Goal: Task Accomplishment & Management: Use online tool/utility

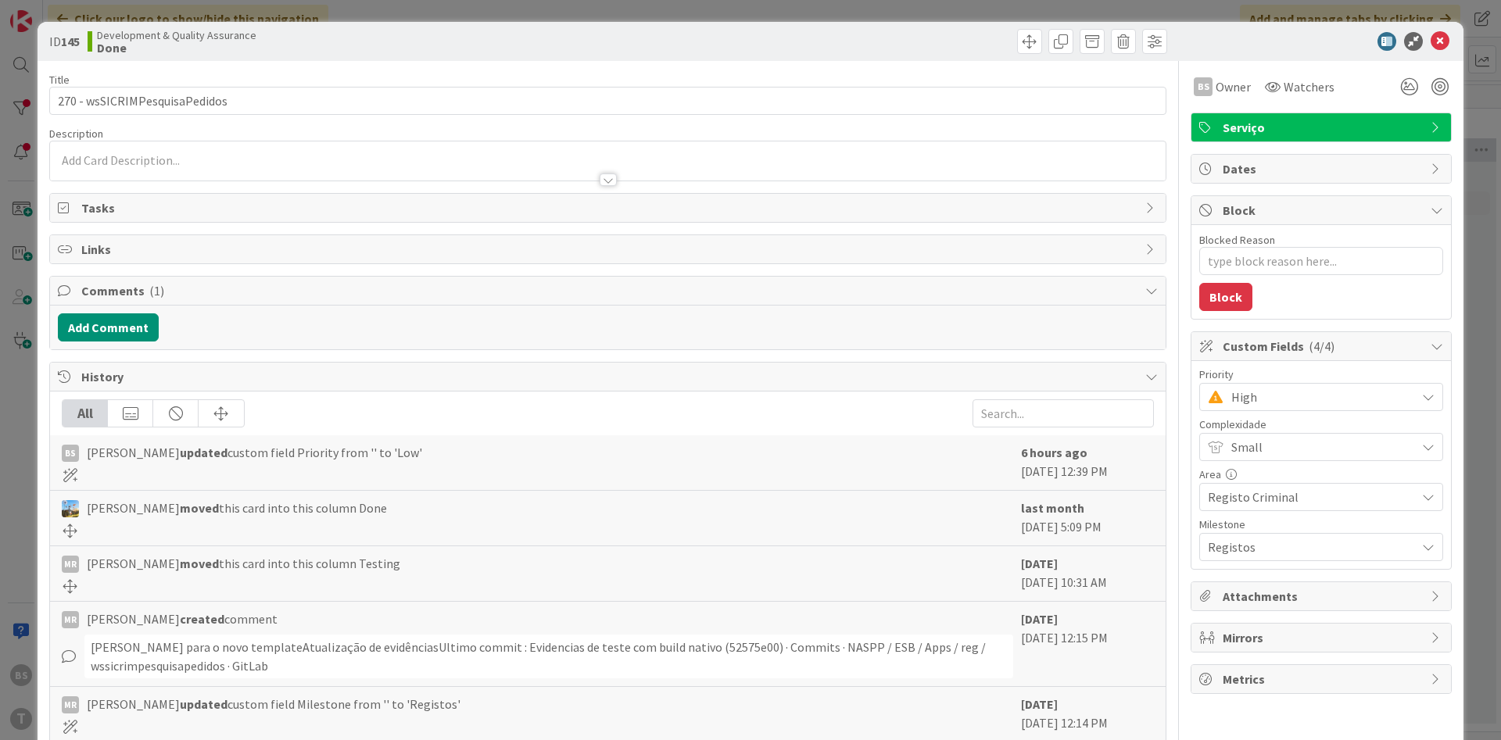
scroll to position [0, 295]
click at [1442, 39] on icon at bounding box center [1440, 41] width 19 height 19
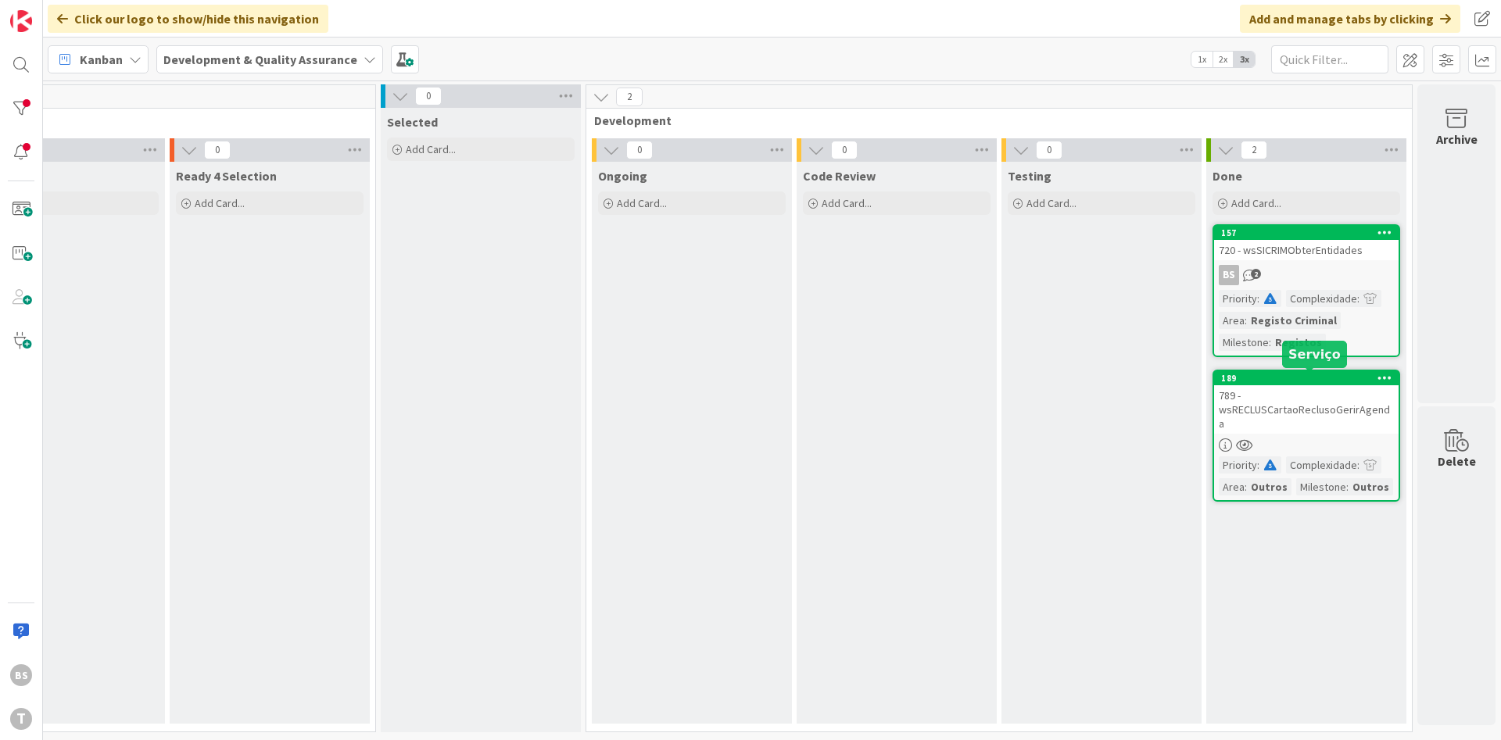
click at [1265, 389] on div "789 - wsRECLUSCartaoReclusoGerirAgenda" at bounding box center [1306, 409] width 184 height 48
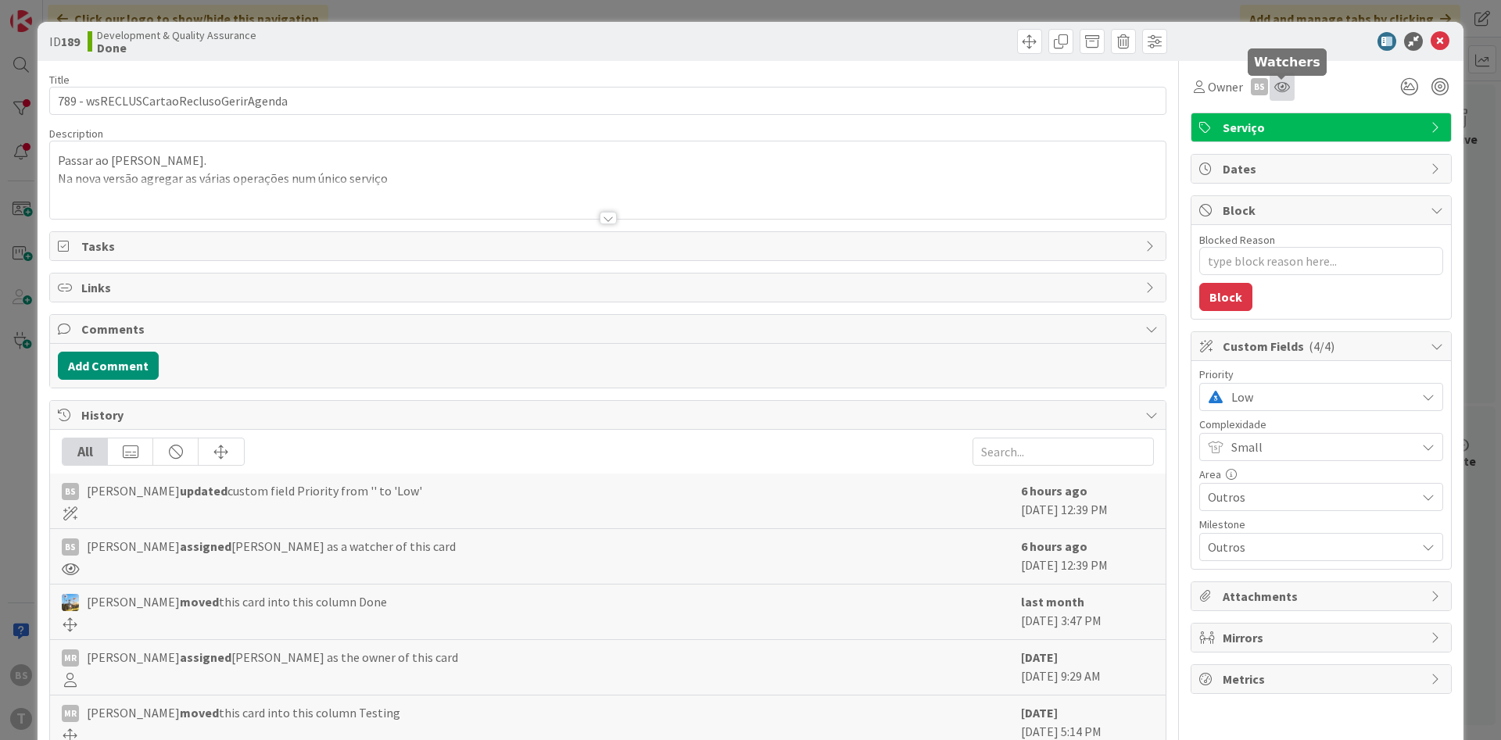
click at [1278, 88] on icon at bounding box center [1282, 87] width 16 height 13
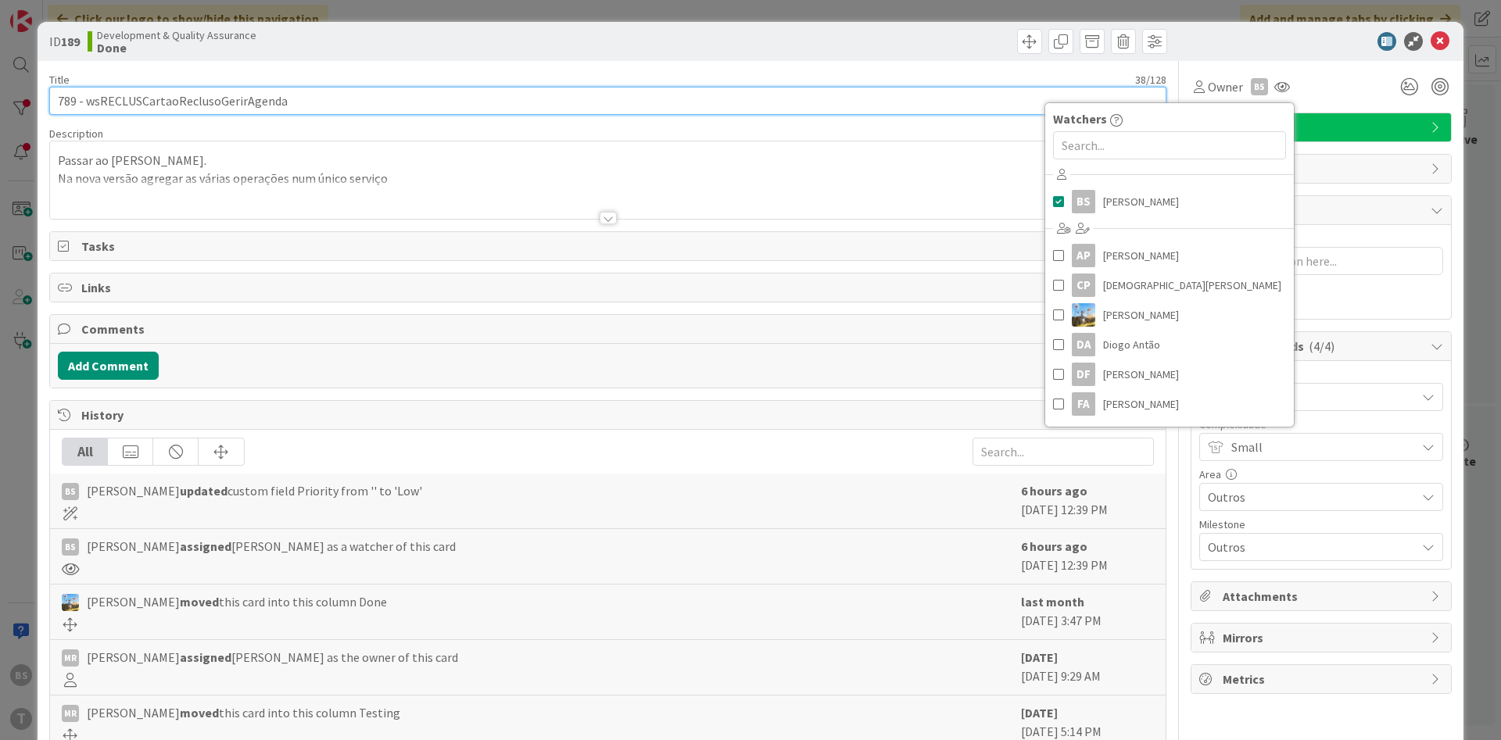
click at [275, 100] on input "789 - wsRECLUSCartaoReclusoGerirAgenda" at bounding box center [607, 101] width 1117 height 28
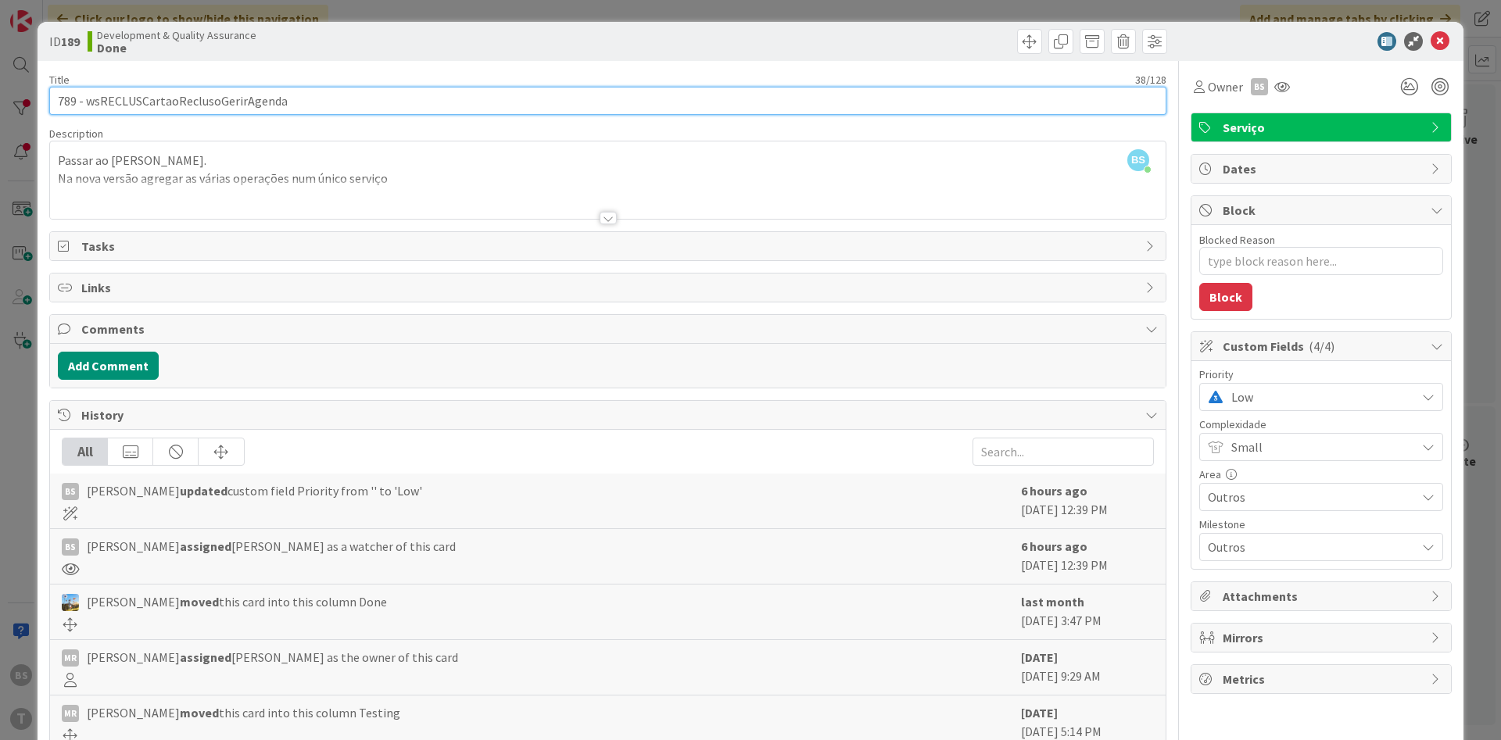
click at [275, 100] on input "789 - wsRECLUSCartaoReclusoGerirAgenda" at bounding box center [607, 101] width 1117 height 28
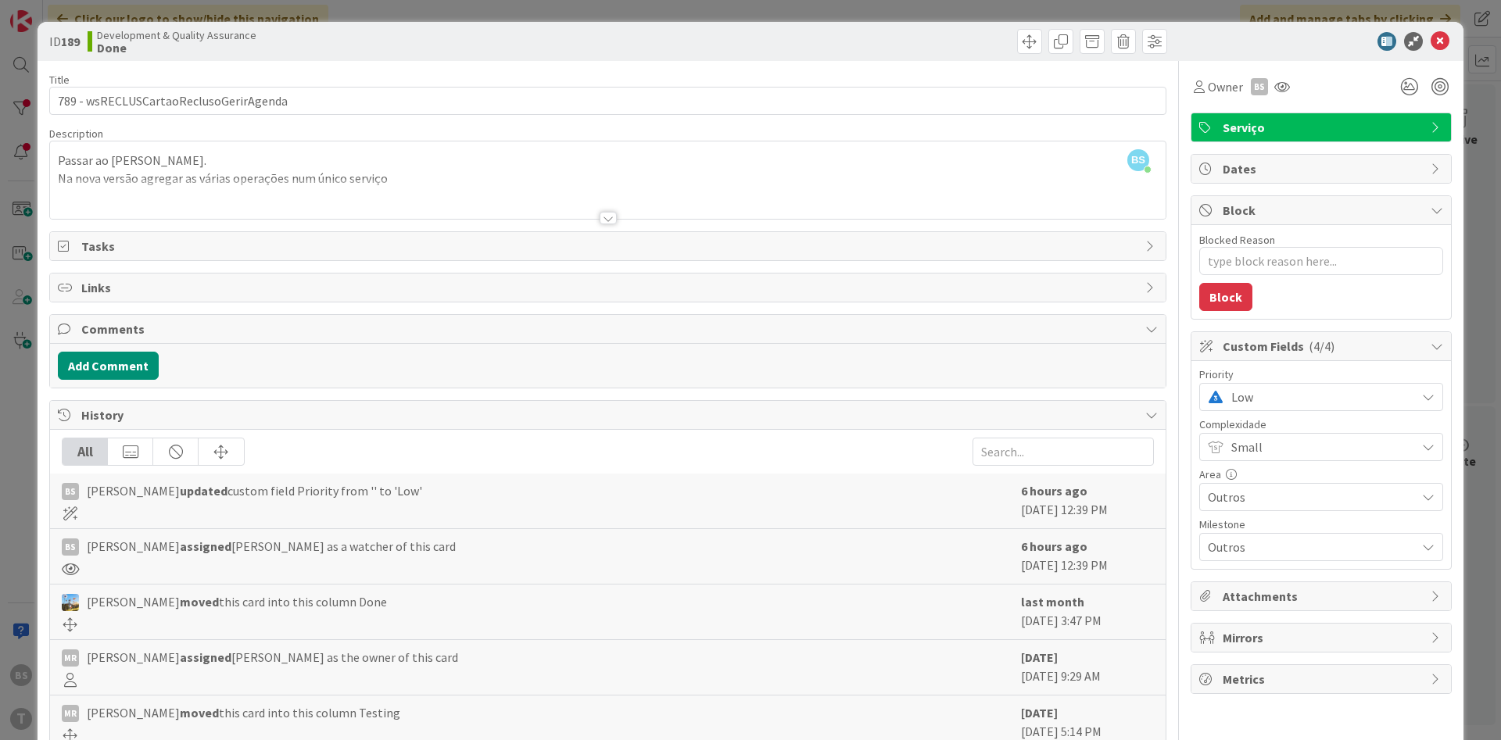
click at [1452, 48] on div "ID 189 Development & Quality Assurance Done" at bounding box center [751, 41] width 1426 height 39
click at [1451, 44] on div at bounding box center [1313, 41] width 277 height 19
click at [1447, 41] on icon at bounding box center [1440, 41] width 19 height 19
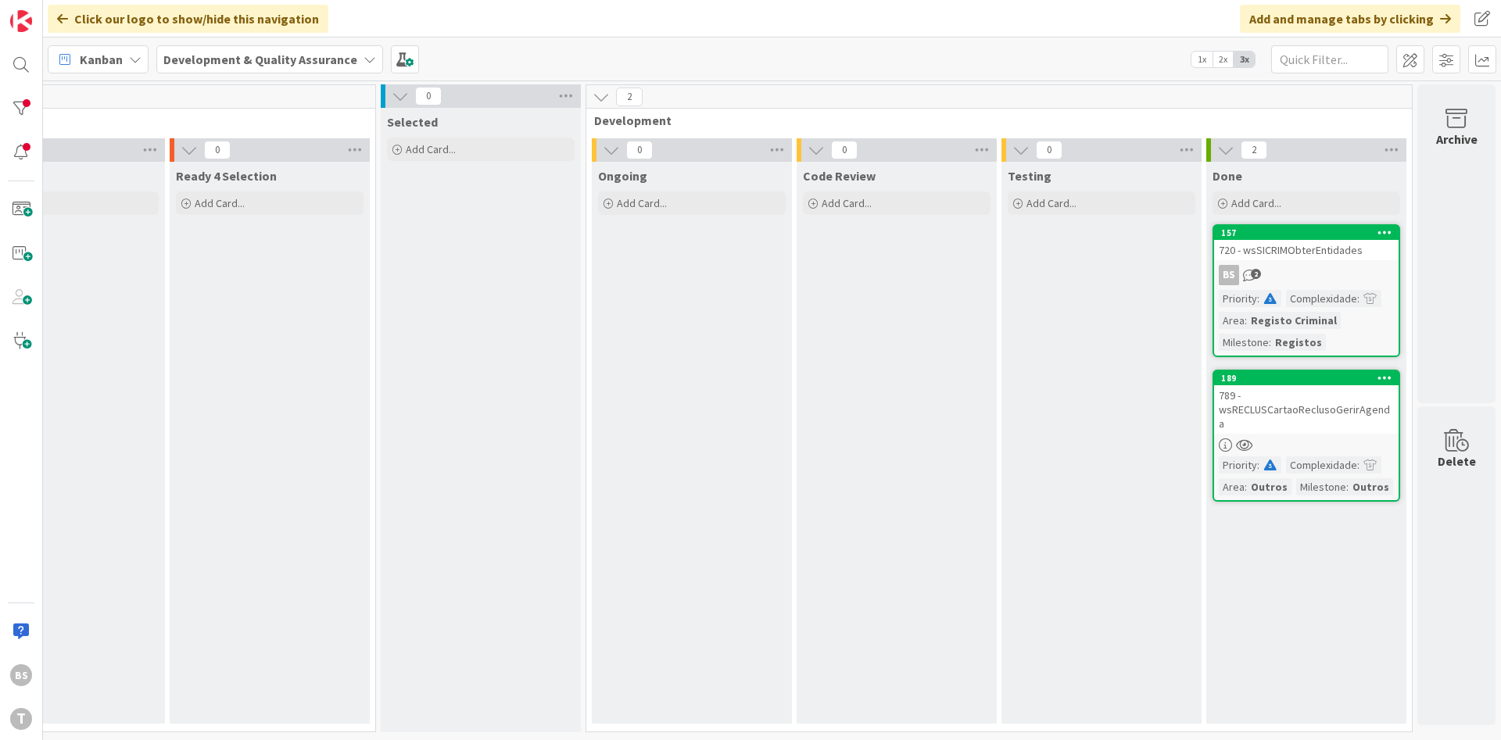
click at [1291, 418] on div "789 - wsRECLUSCartaoReclusoGerirAgenda" at bounding box center [1306, 409] width 184 height 48
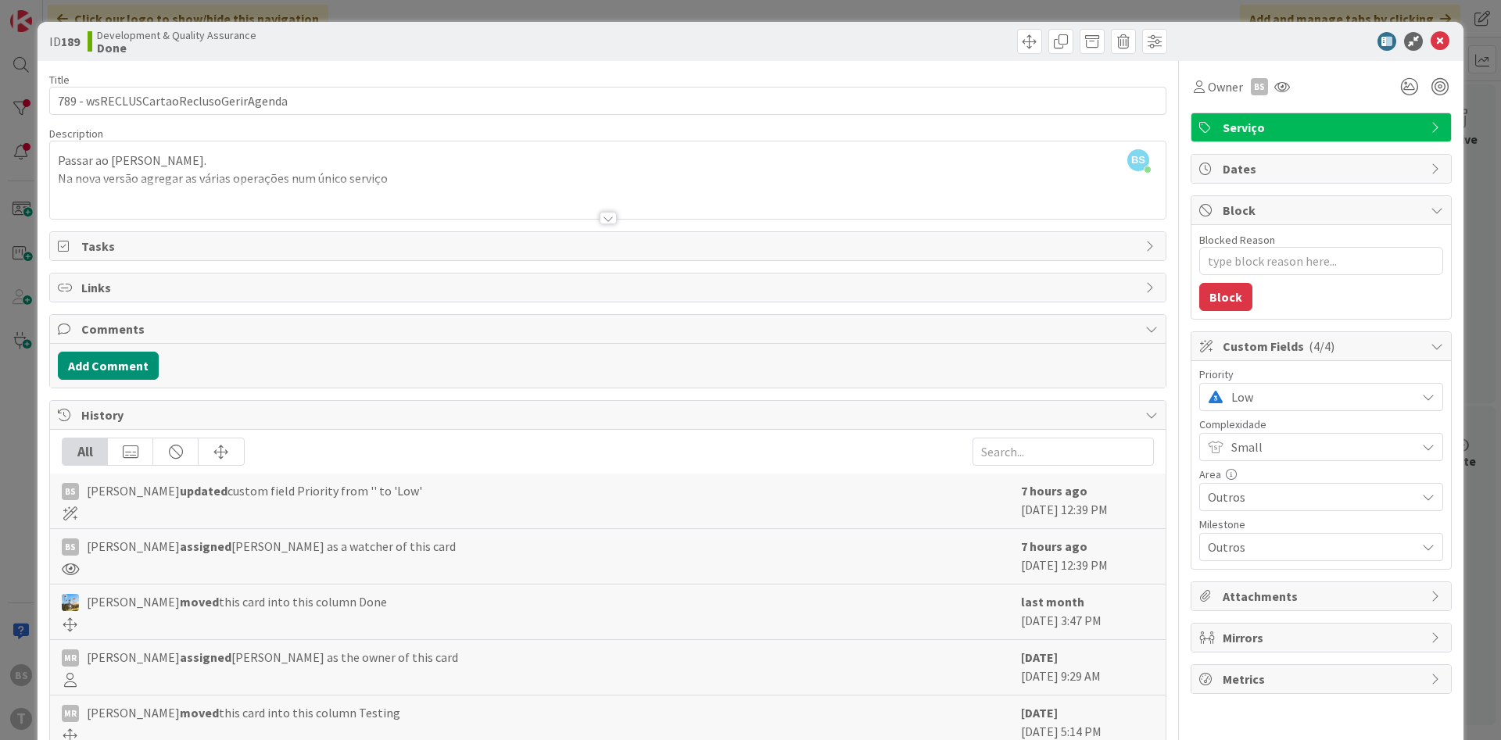
click at [1252, 405] on span "Low" at bounding box center [1319, 397] width 177 height 22
click at [1257, 498] on span "High" at bounding box center [1342, 490] width 181 height 23
type textarea "x"
click at [1437, 44] on icon at bounding box center [1440, 41] width 19 height 19
